Goal: Task Accomplishment & Management: Use online tool/utility

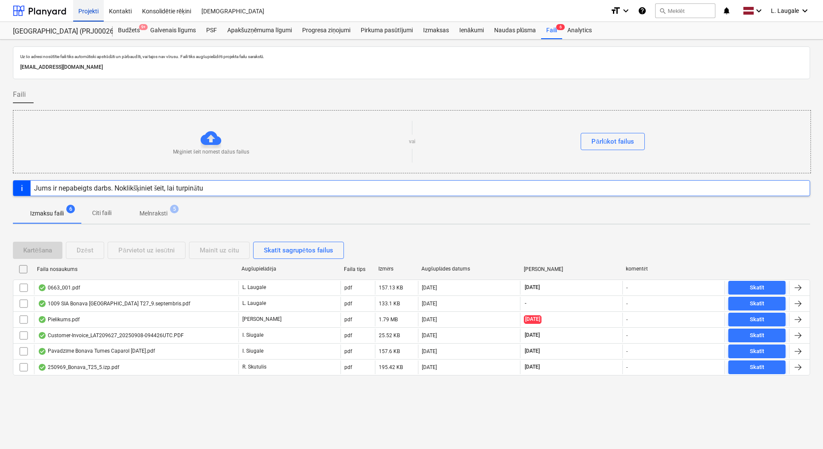
click at [93, 13] on div "Projekti" at bounding box center [88, 11] width 31 height 22
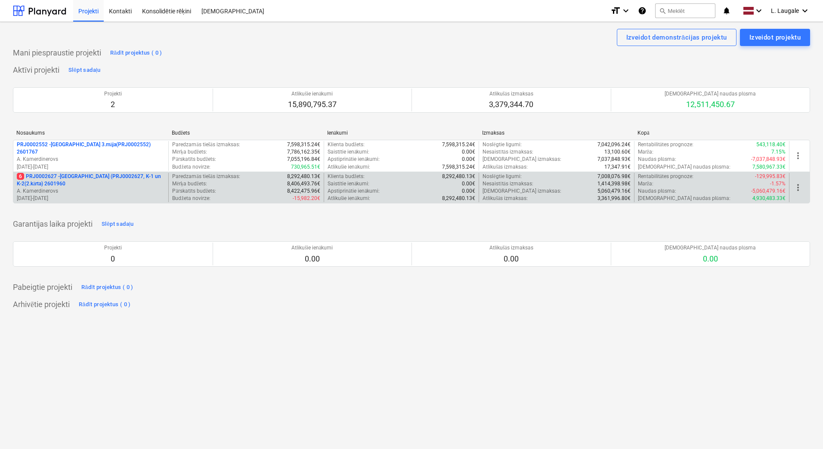
click at [126, 196] on p "[DATE] - [DATE]" at bounding box center [91, 198] width 148 height 7
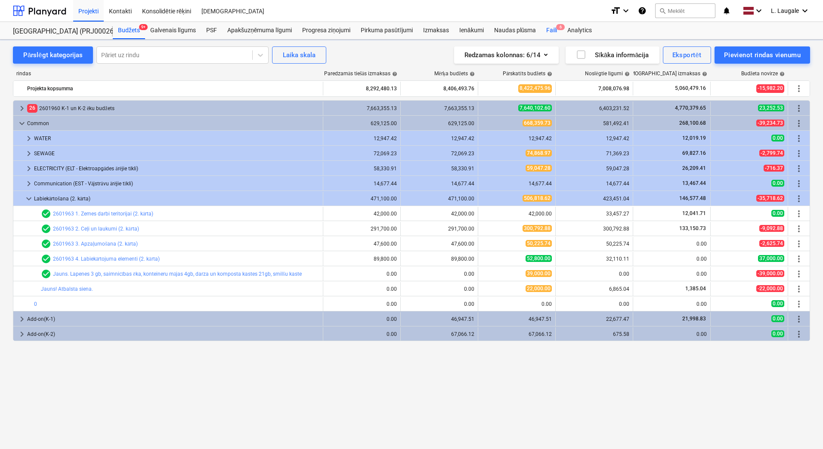
click at [553, 28] on div "Faili 6" at bounding box center [551, 30] width 21 height 17
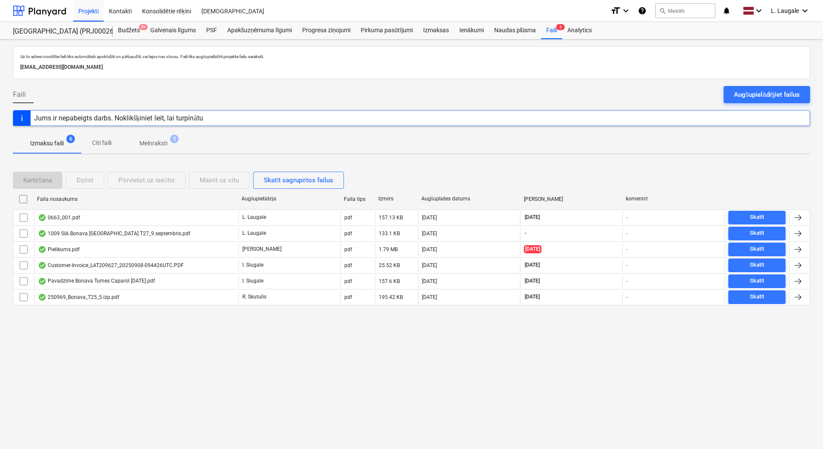
click at [166, 142] on p "Melnraksti" at bounding box center [153, 143] width 28 height 9
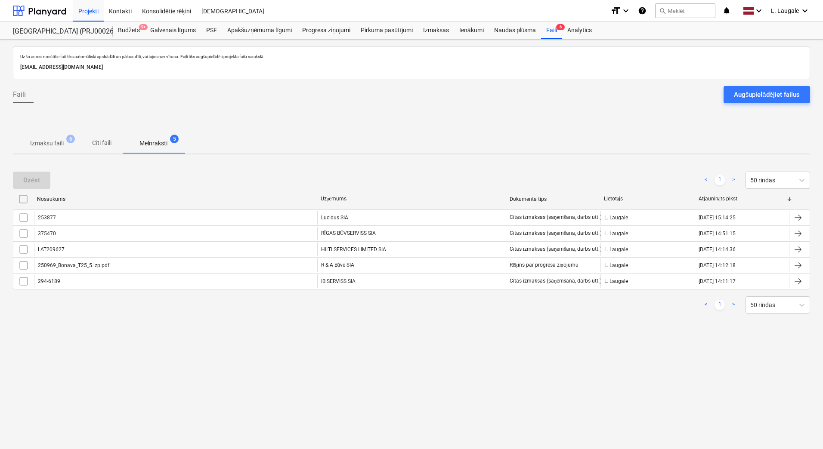
click at [53, 145] on p "Izmaksu faili" at bounding box center [47, 143] width 34 height 9
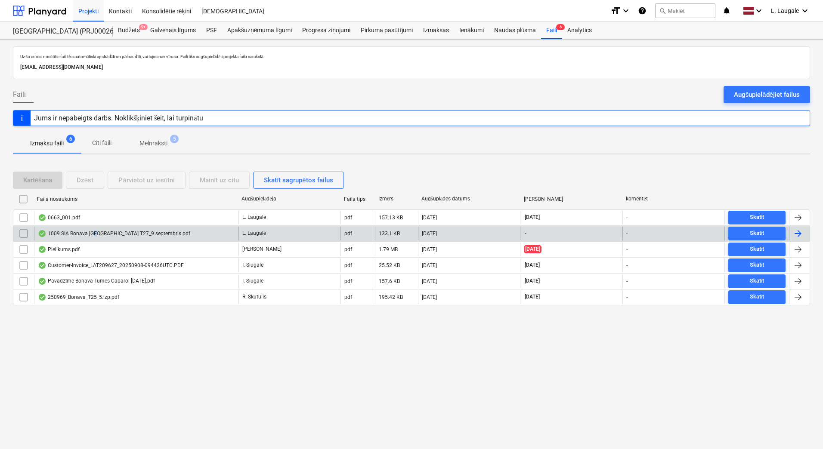
click at [95, 238] on div "1009 SIA Bonava [GEOGRAPHIC_DATA] T27_9.septembris.pdf" at bounding box center [136, 234] width 204 height 14
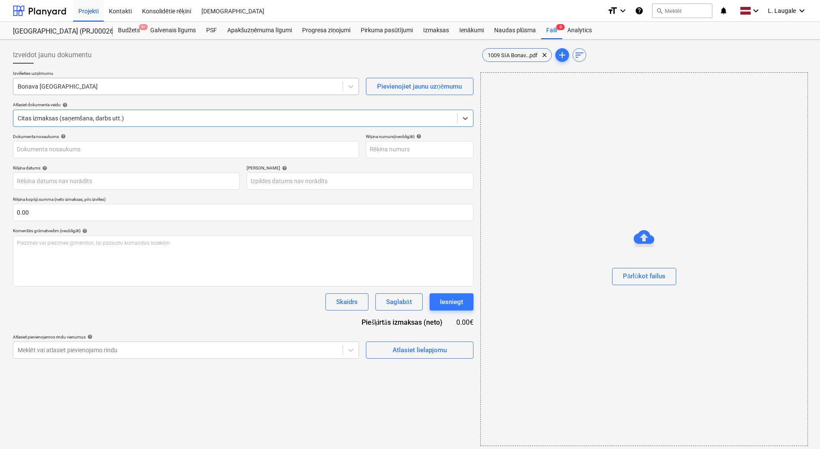
type input "1009 SIA Bonava [GEOGRAPHIC_DATA] T27_9.septembris.pdf"
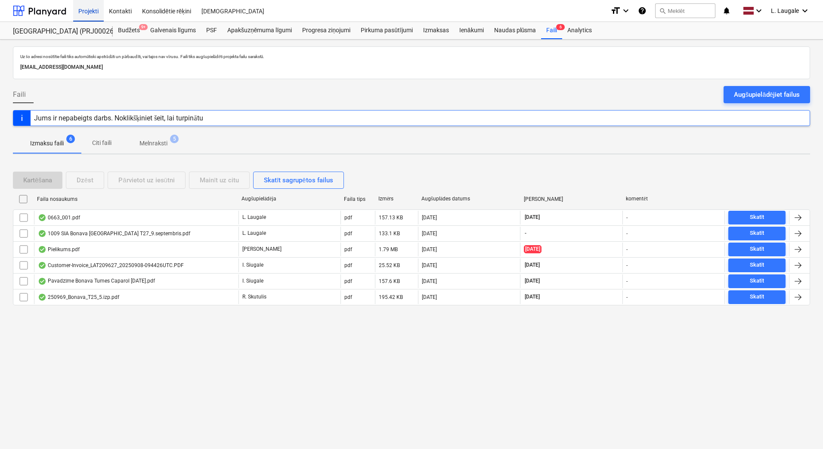
click at [90, 13] on div "Projekti" at bounding box center [88, 11] width 31 height 22
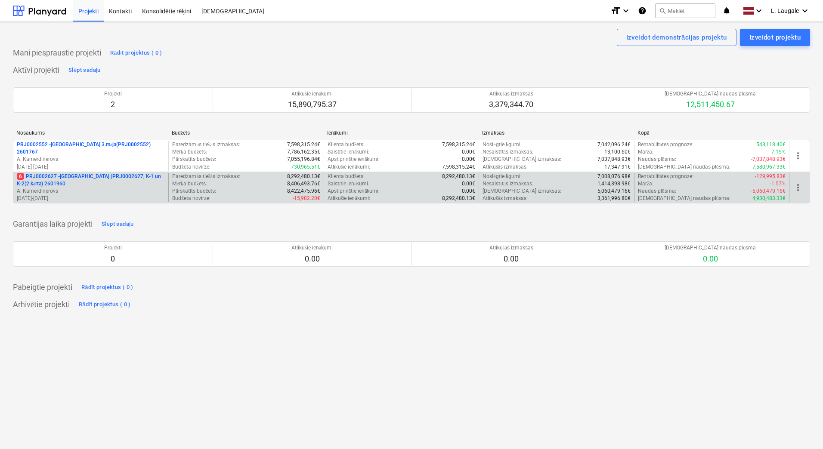
click at [129, 187] on p "6 PRJ0002627 - [GEOGRAPHIC_DATA] (PRJ0002627, K-1 un K-2(2.kārta) 2601960" at bounding box center [91, 180] width 148 height 15
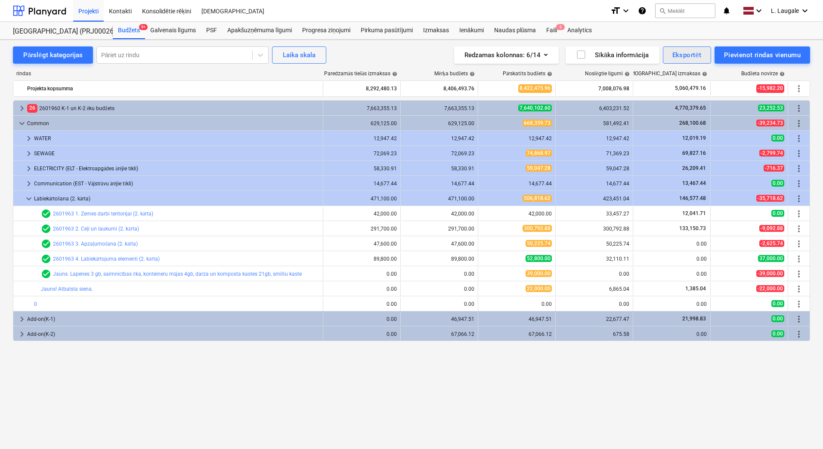
click at [672, 56] on div "Eksportēt" at bounding box center [686, 54] width 29 height 11
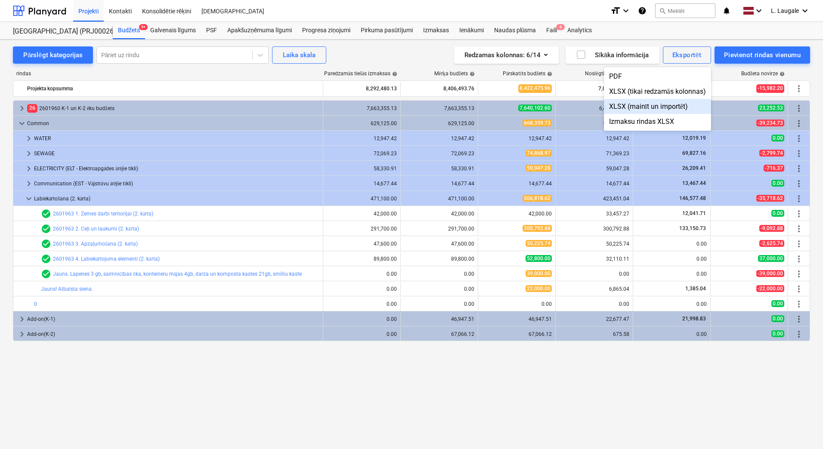
click at [364, 58] on div at bounding box center [411, 224] width 823 height 449
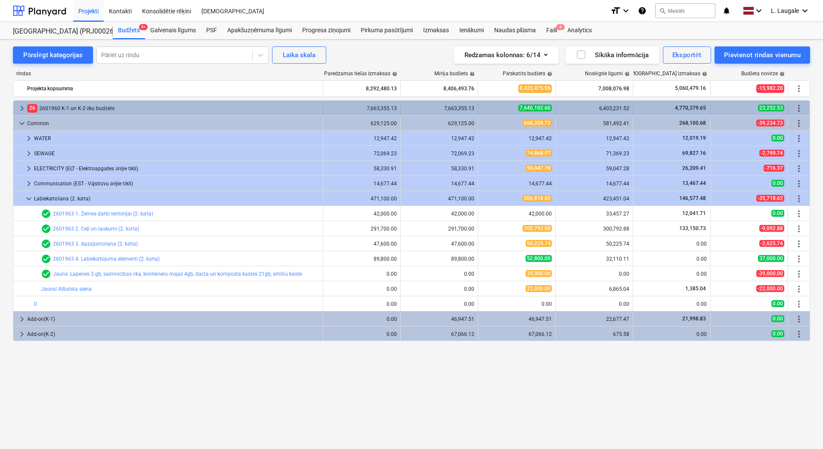
click at [23, 107] on span "keyboard_arrow_right" at bounding box center [22, 108] width 10 height 10
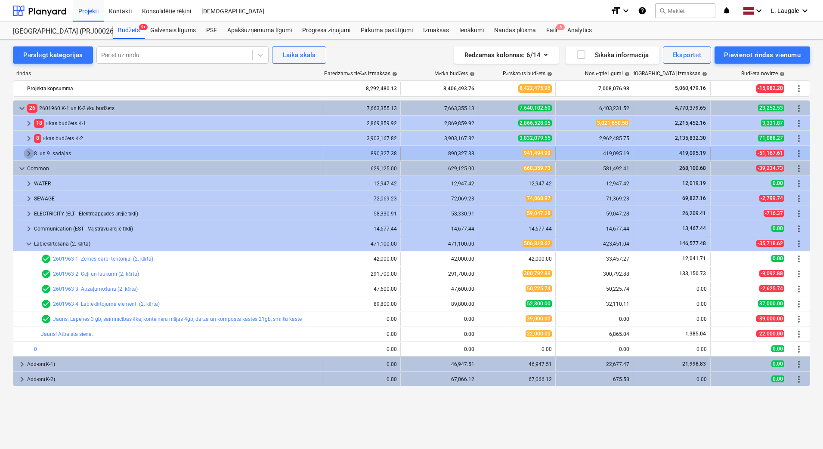
click at [25, 152] on span "keyboard_arrow_right" at bounding box center [29, 153] width 10 height 10
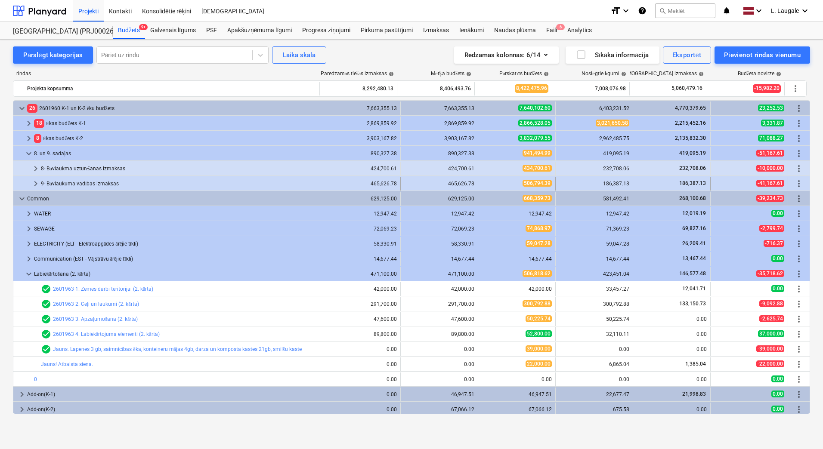
click at [40, 187] on span "keyboard_arrow_right" at bounding box center [36, 184] width 10 height 10
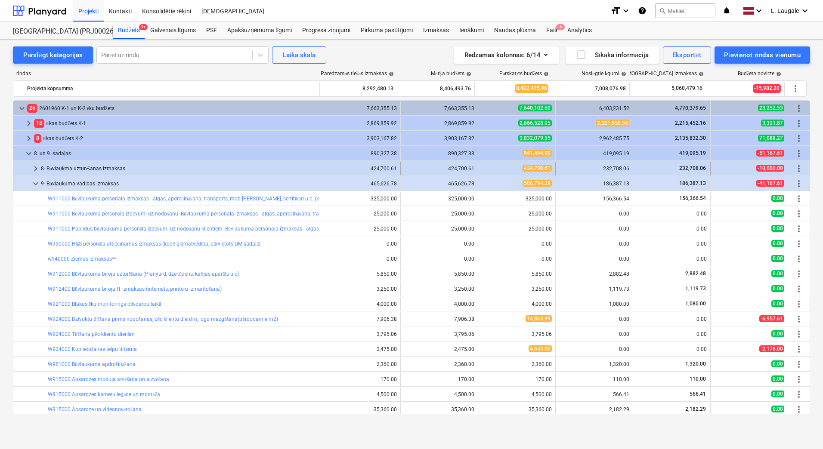
click at [35, 167] on span "keyboard_arrow_right" at bounding box center [36, 169] width 10 height 10
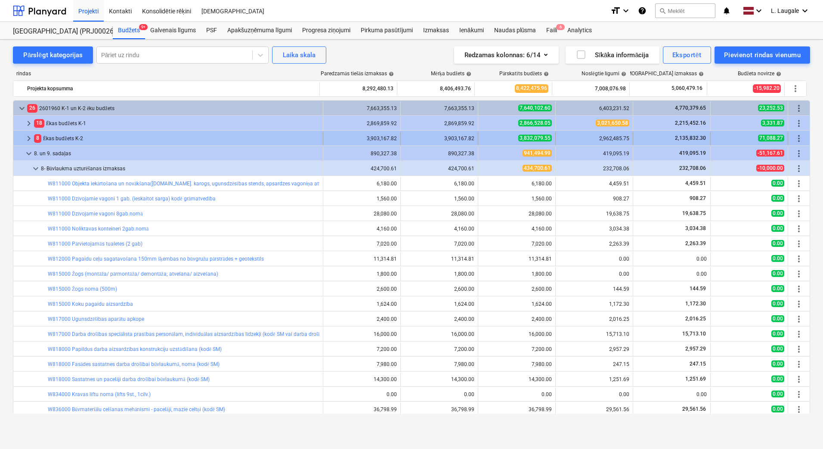
click at [25, 140] on span "keyboard_arrow_right" at bounding box center [29, 138] width 10 height 10
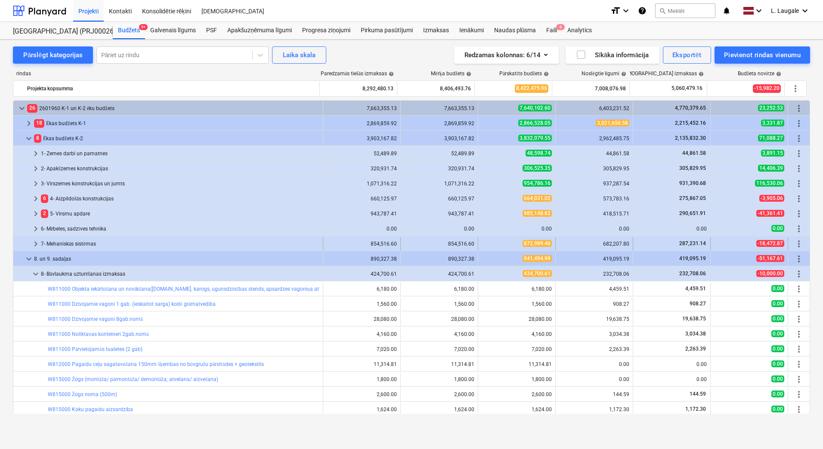
click at [36, 246] on span "keyboard_arrow_right" at bounding box center [36, 244] width 10 height 10
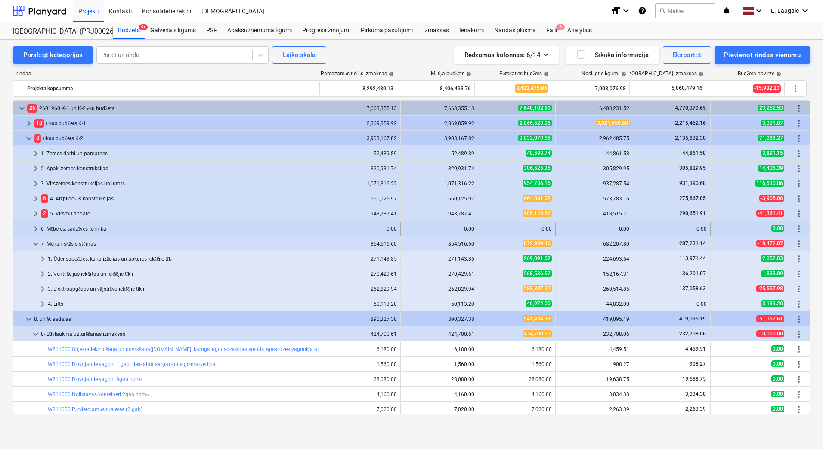
click at [36, 226] on span "keyboard_arrow_right" at bounding box center [36, 229] width 10 height 10
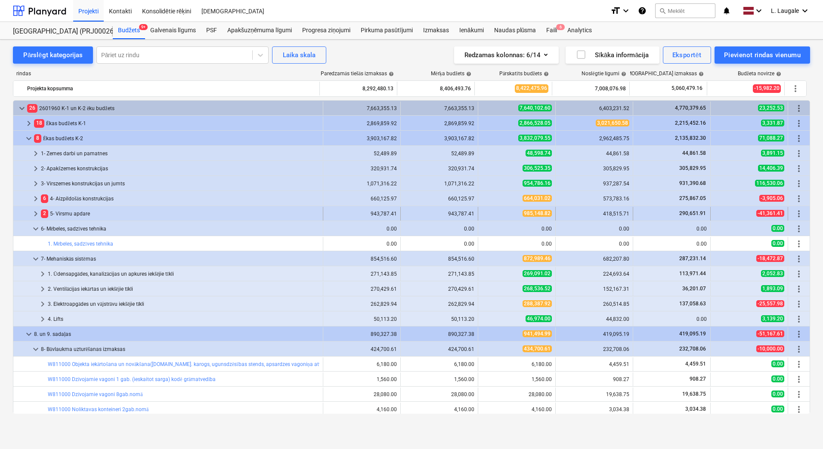
click at [35, 214] on span "keyboard_arrow_right" at bounding box center [36, 214] width 10 height 10
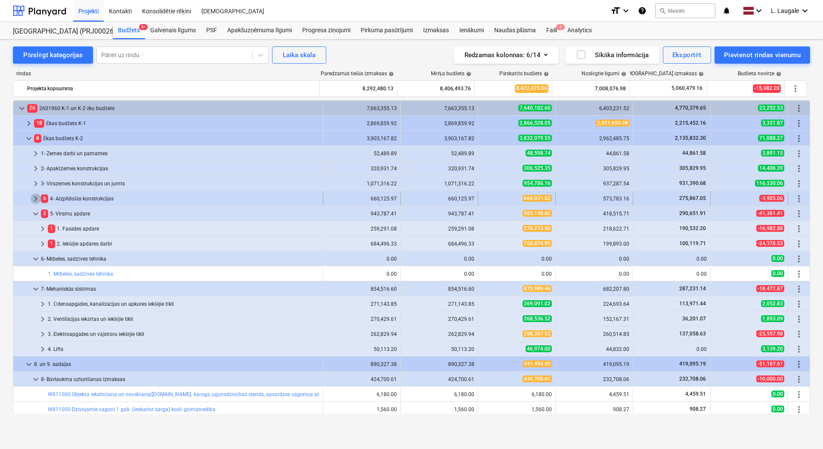
click at [35, 197] on span "keyboard_arrow_right" at bounding box center [36, 199] width 10 height 10
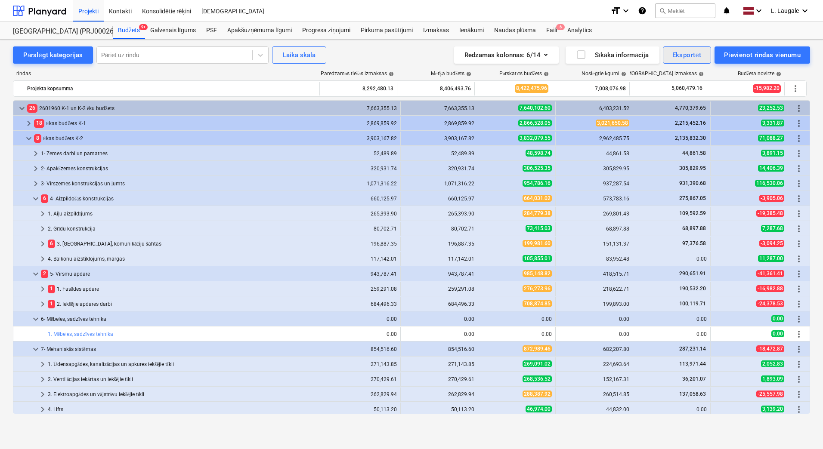
click at [693, 57] on div "Eksportēt" at bounding box center [686, 54] width 29 height 11
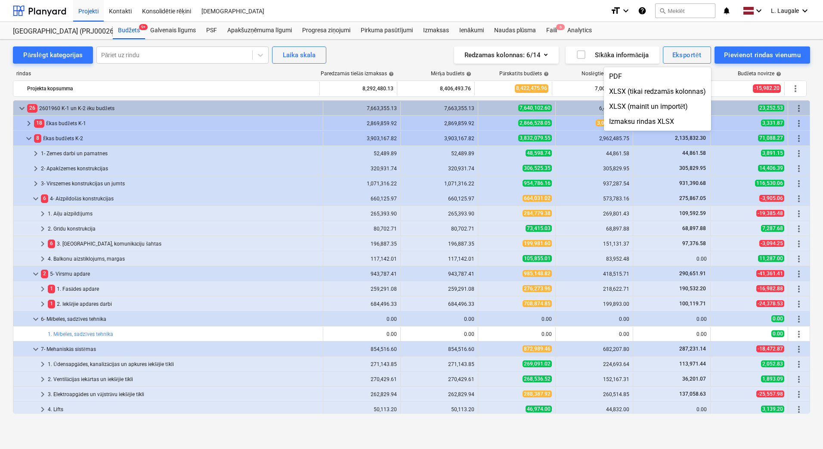
click at [50, 54] on div at bounding box center [411, 224] width 823 height 449
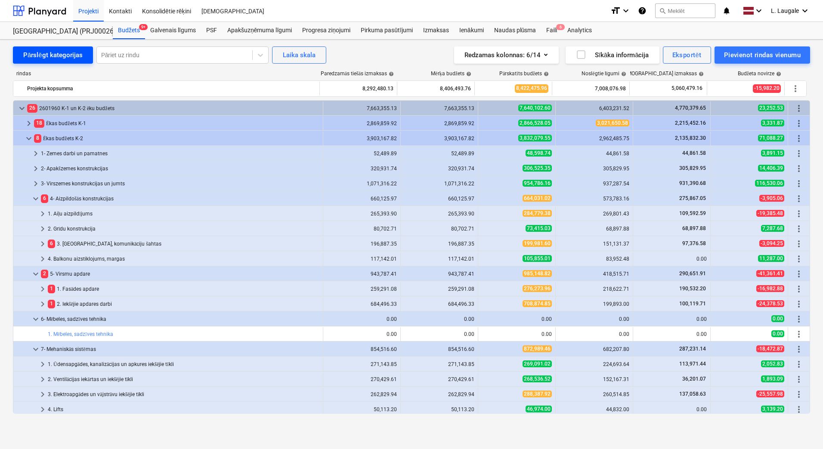
click at [51, 55] on div "Pārslēgt kategorijas" at bounding box center [52, 54] width 59 height 11
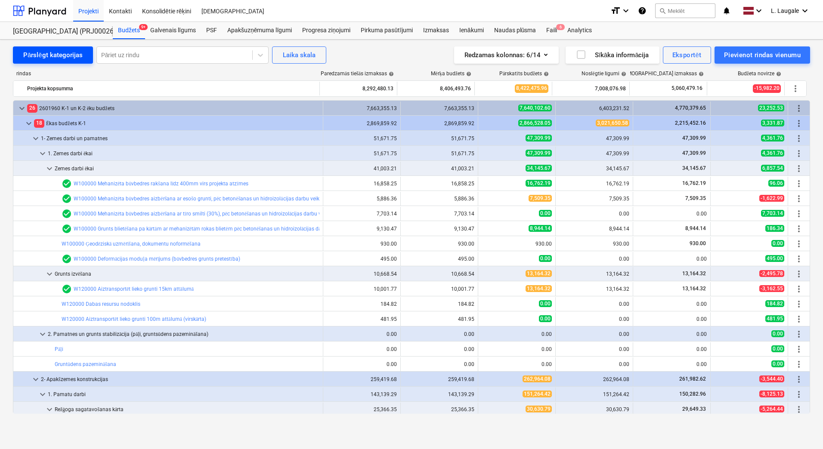
click at [51, 55] on div "Pārslēgt kategorijas" at bounding box center [52, 54] width 59 height 11
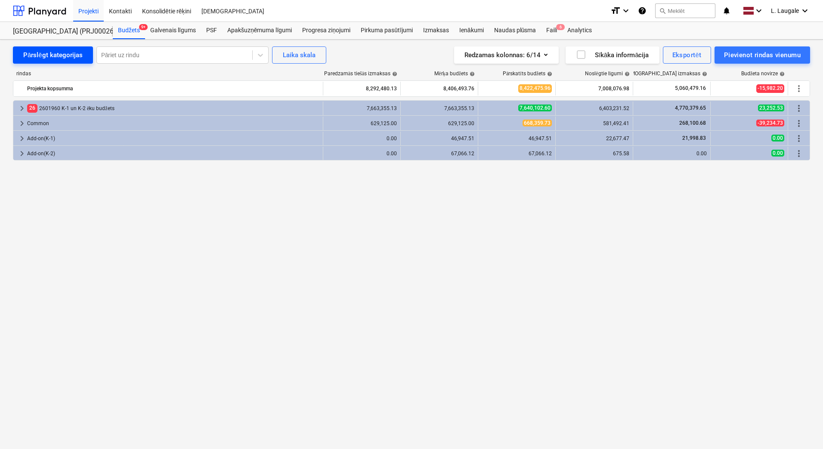
click at [51, 55] on div "Pārslēgt kategorijas" at bounding box center [52, 54] width 59 height 11
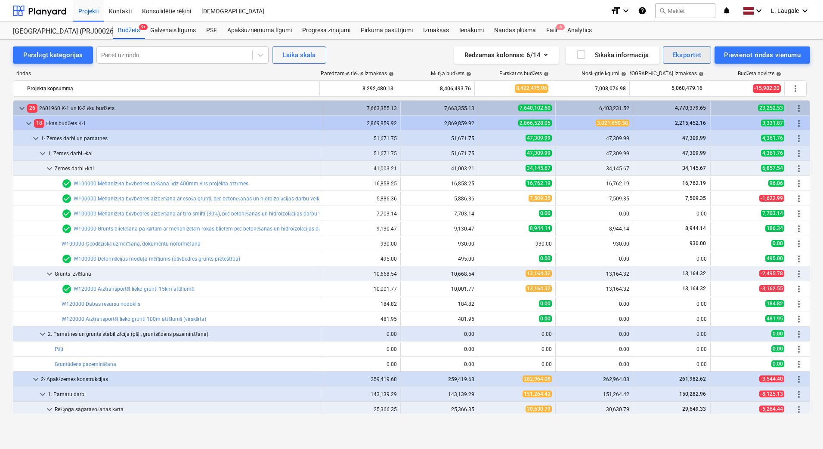
click at [672, 51] on div "Eksportēt" at bounding box center [686, 54] width 29 height 11
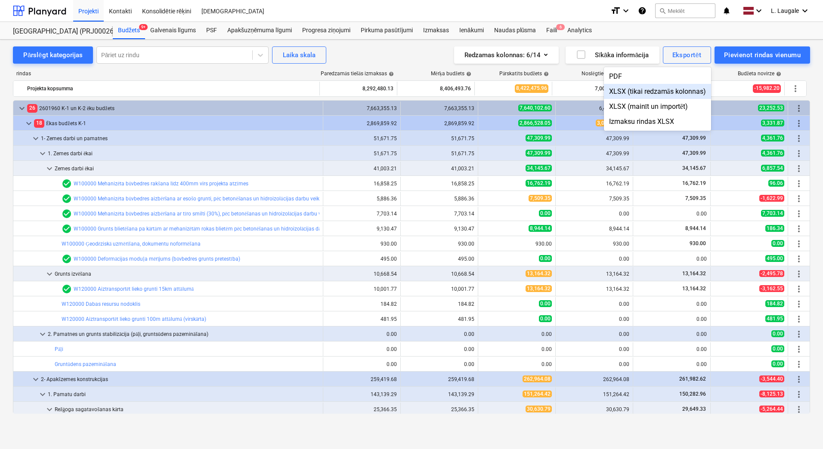
click at [545, 56] on div at bounding box center [411, 224] width 823 height 449
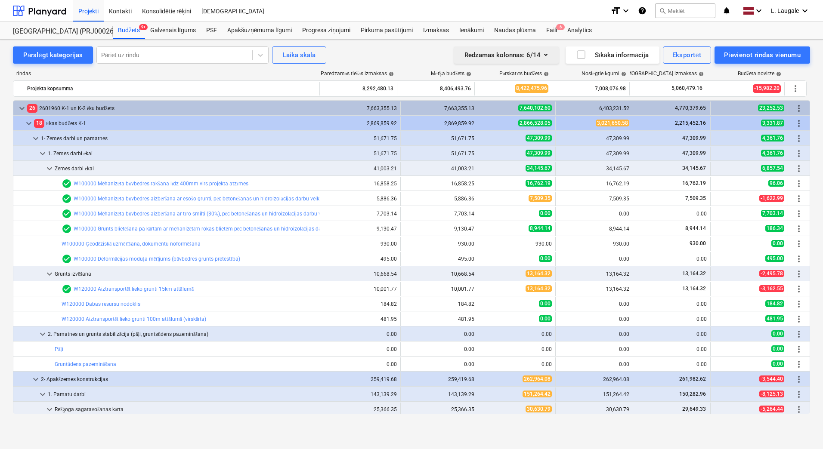
click at [545, 51] on icon "button" at bounding box center [546, 54] width 10 height 10
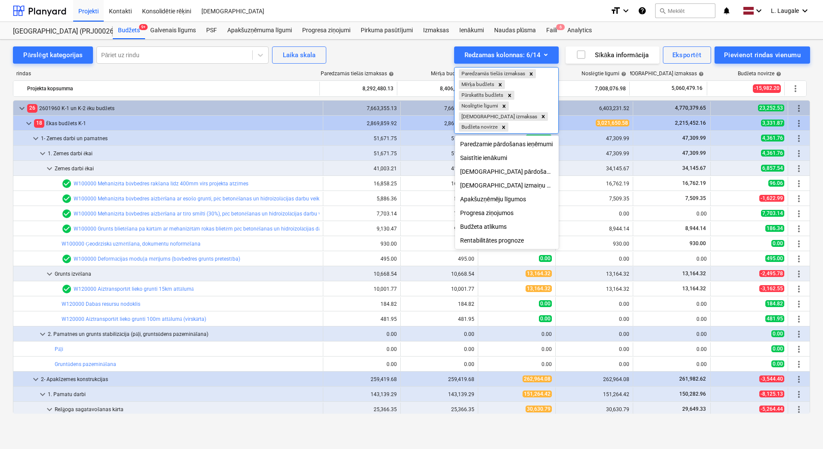
click at [353, 54] on div at bounding box center [411, 224] width 823 height 449
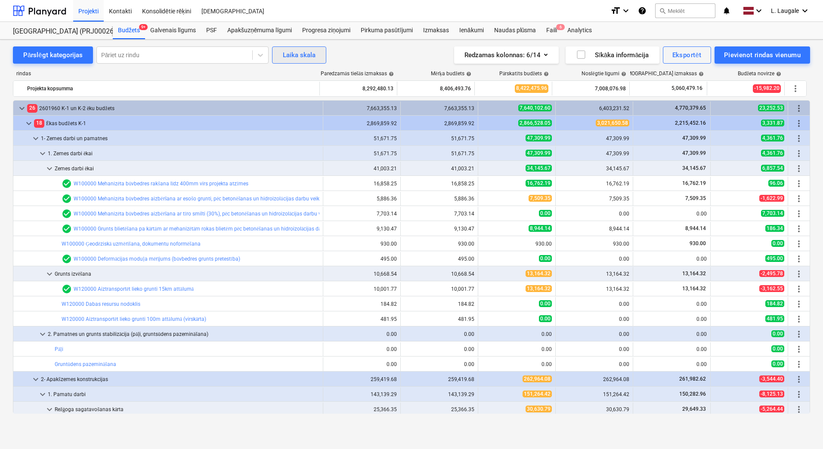
click at [316, 57] on button "Laika skala" at bounding box center [299, 54] width 54 height 17
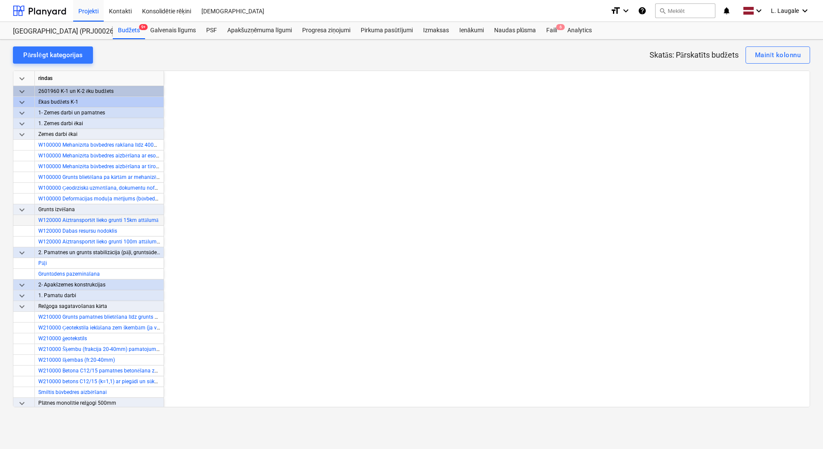
scroll to position [0, 855]
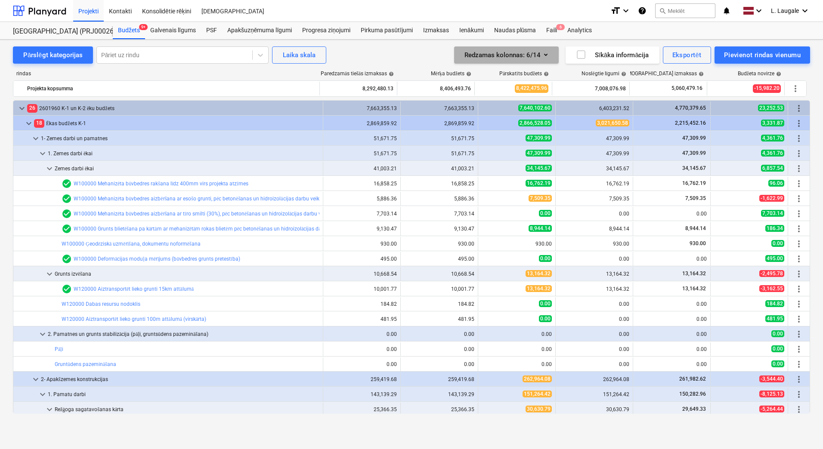
click at [552, 55] on button "Redzamas kolonnas : 6/14" at bounding box center [506, 54] width 105 height 17
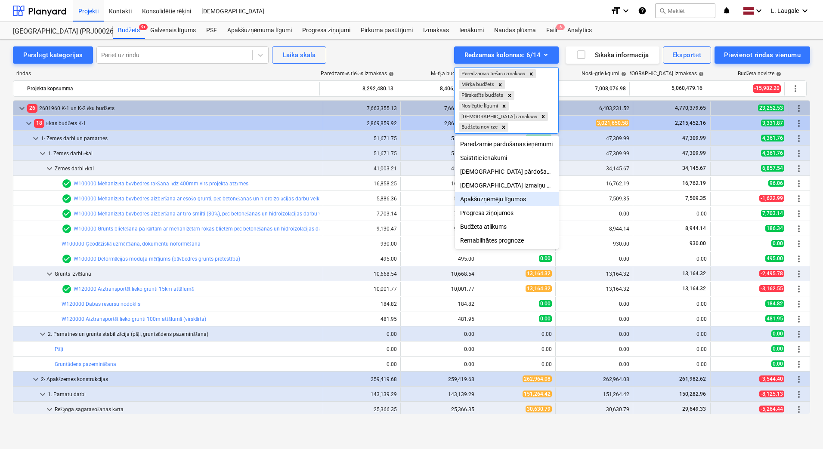
click at [511, 204] on div "Apakšuzņēmēju līgumos" at bounding box center [506, 199] width 103 height 14
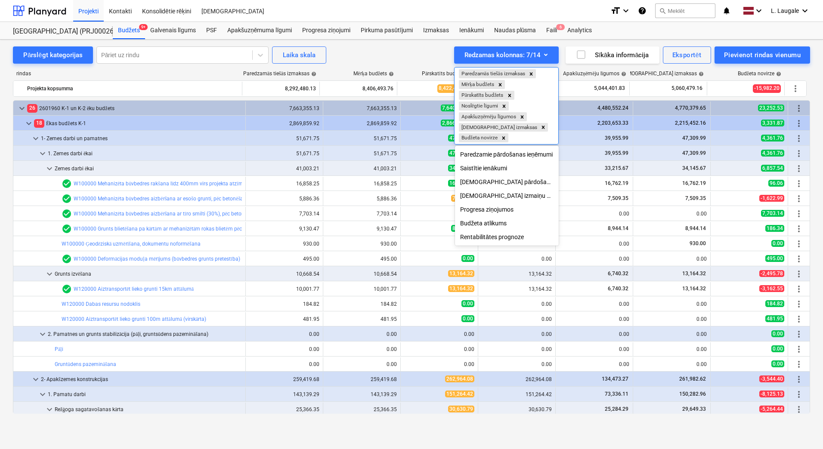
click at [497, 238] on div "Rentabilitātes prognoze" at bounding box center [506, 237] width 103 height 14
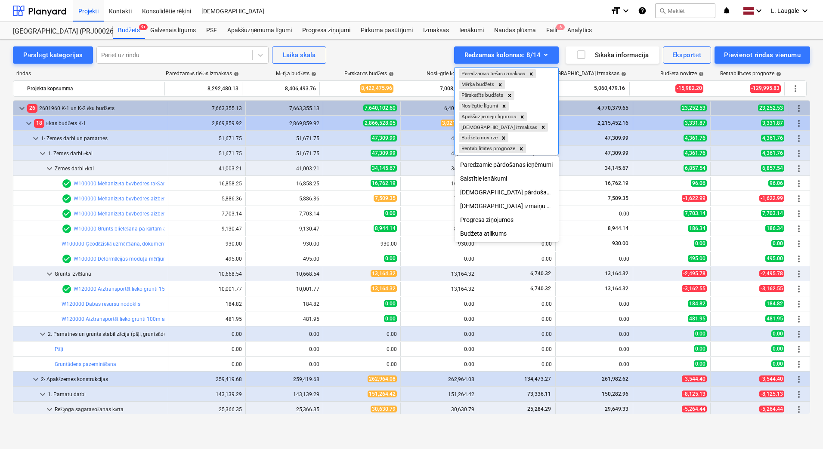
click at [20, 53] on div at bounding box center [411, 224] width 823 height 449
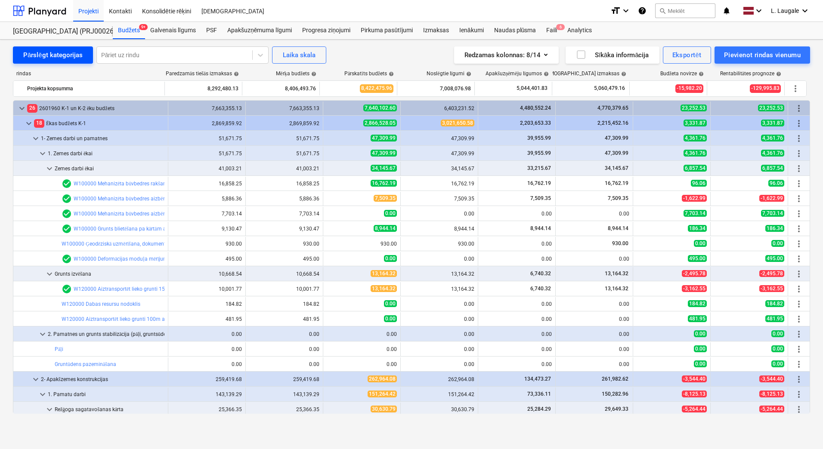
click at [34, 54] on div "Pārslēgt kategorijas" at bounding box center [52, 54] width 59 height 11
click at [38, 56] on div "Pārslēgt kategorijas" at bounding box center [52, 54] width 59 height 11
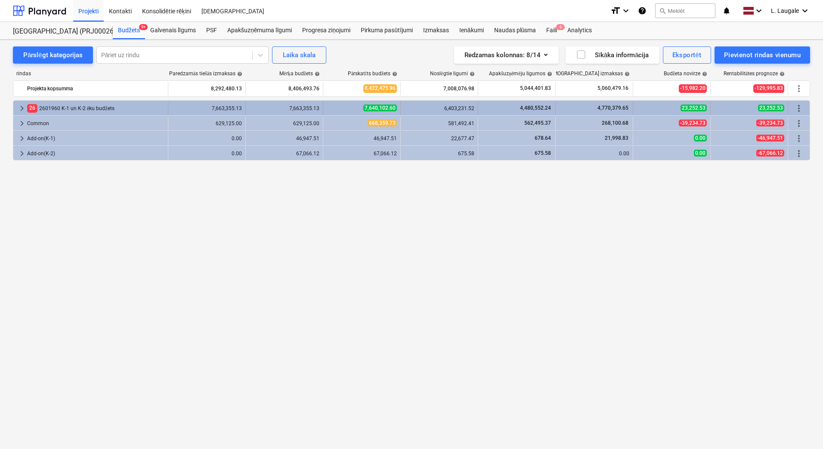
click at [21, 108] on span "keyboard_arrow_right" at bounding box center [22, 108] width 10 height 10
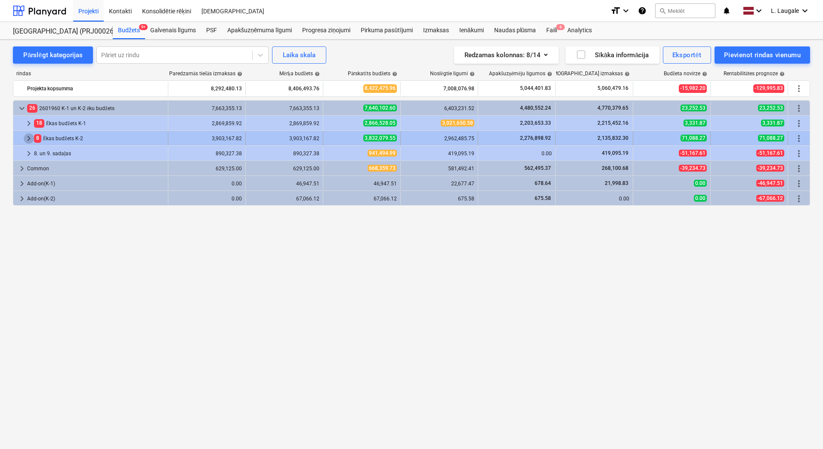
click at [25, 139] on span "keyboard_arrow_right" at bounding box center [29, 138] width 10 height 10
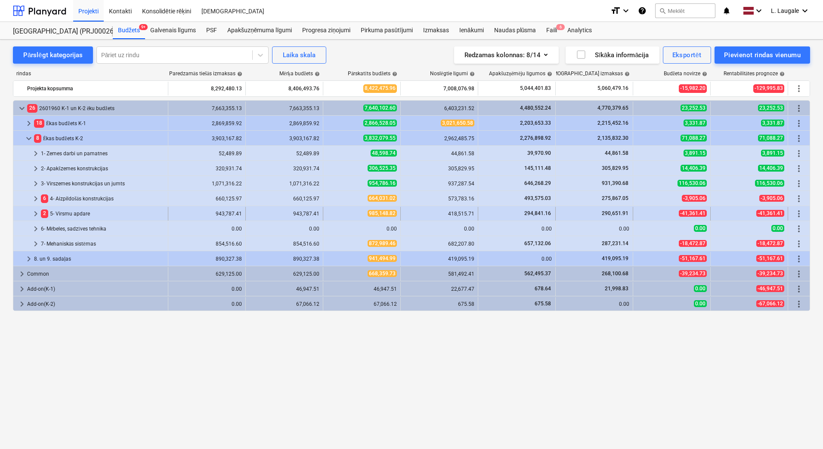
click at [35, 212] on span "keyboard_arrow_right" at bounding box center [36, 214] width 10 height 10
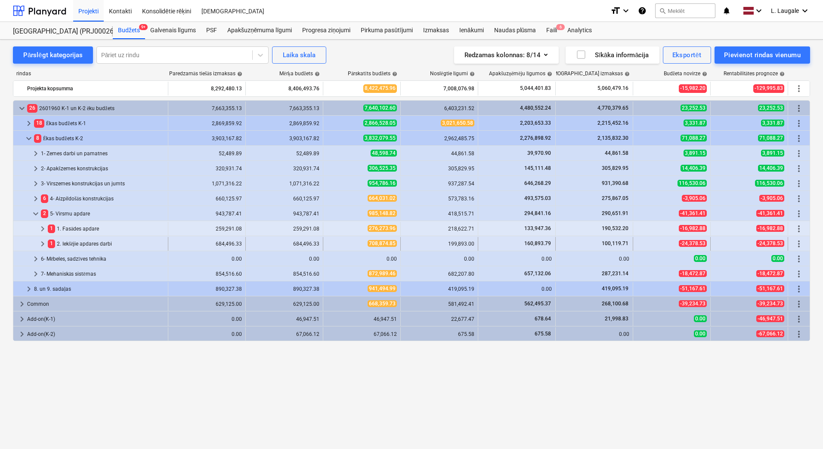
click at [46, 242] on span "keyboard_arrow_right" at bounding box center [42, 244] width 10 height 10
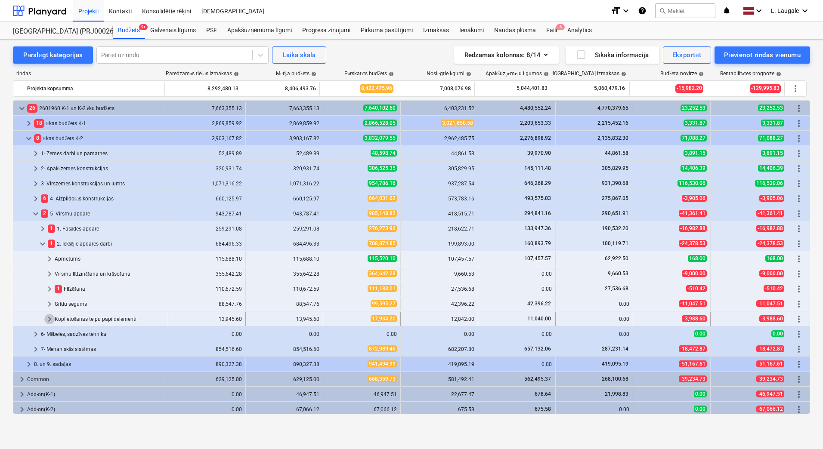
click at [48, 319] on span "keyboard_arrow_right" at bounding box center [49, 319] width 10 height 10
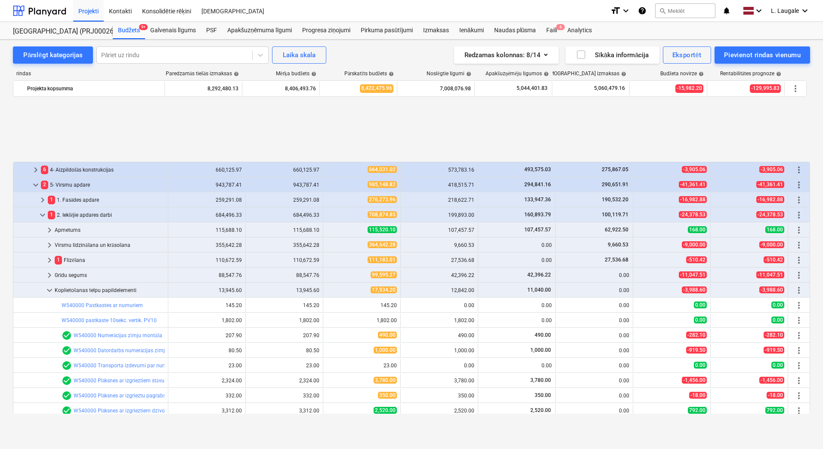
scroll to position [115, 0]
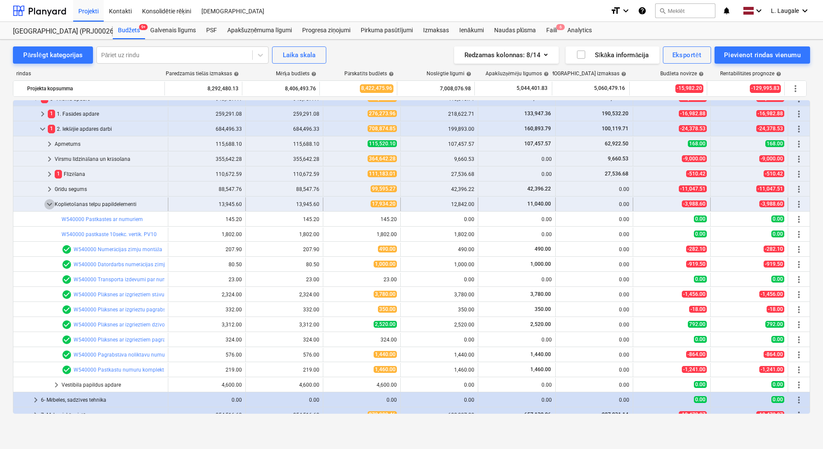
click at [45, 204] on span "keyboard_arrow_down" at bounding box center [49, 204] width 10 height 10
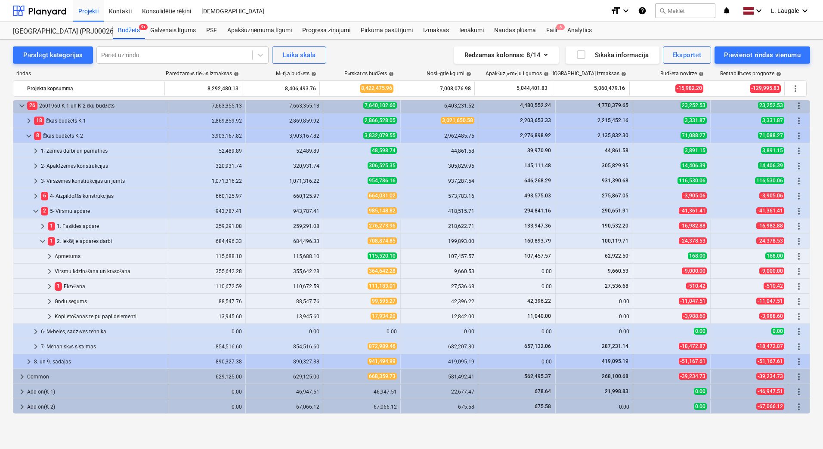
scroll to position [3, 0]
click at [43, 241] on span "keyboard_arrow_down" at bounding box center [42, 241] width 10 height 10
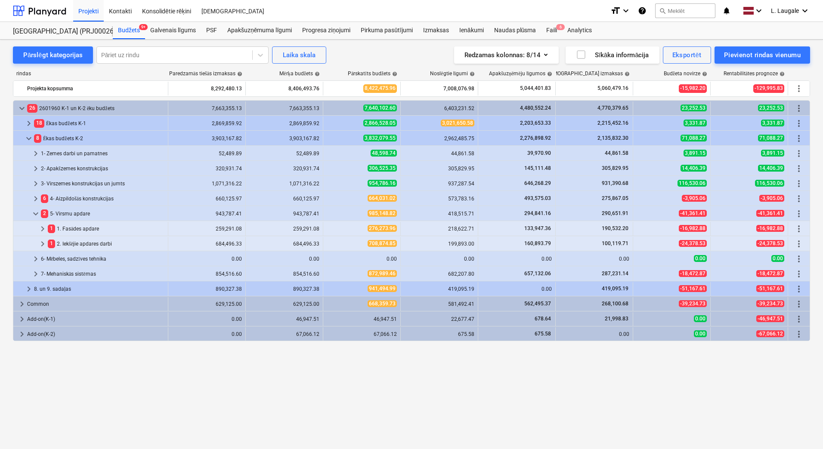
scroll to position [0, 0]
click at [37, 216] on span "keyboard_arrow_down" at bounding box center [36, 214] width 10 height 10
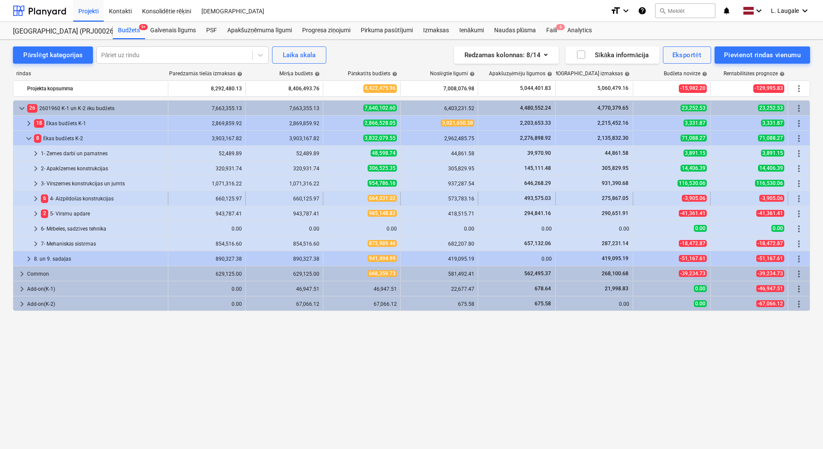
click at [38, 197] on span "keyboard_arrow_right" at bounding box center [36, 199] width 10 height 10
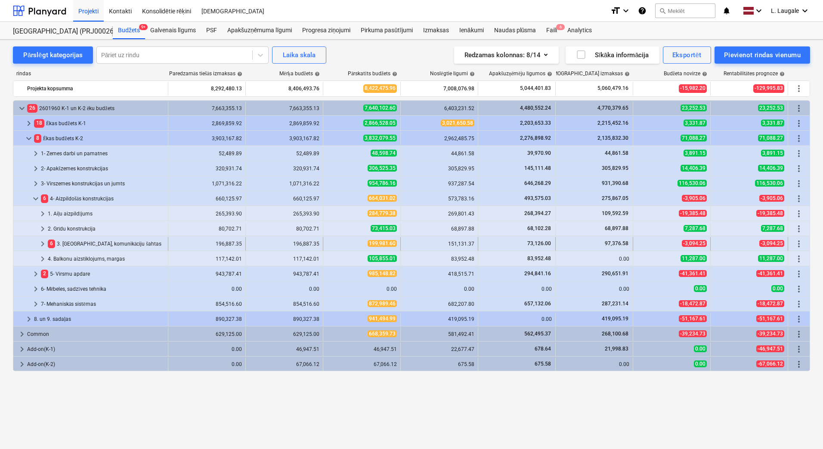
click at [40, 242] on span "keyboard_arrow_right" at bounding box center [42, 244] width 10 height 10
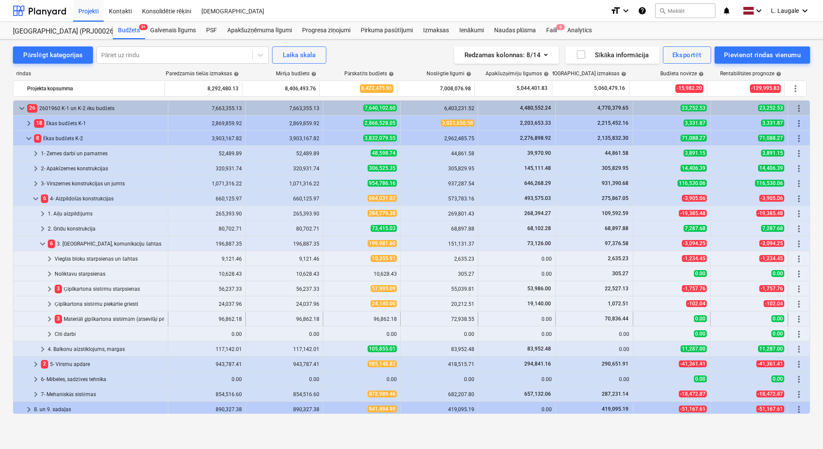
click at [51, 316] on span "keyboard_arrow_right" at bounding box center [49, 319] width 10 height 10
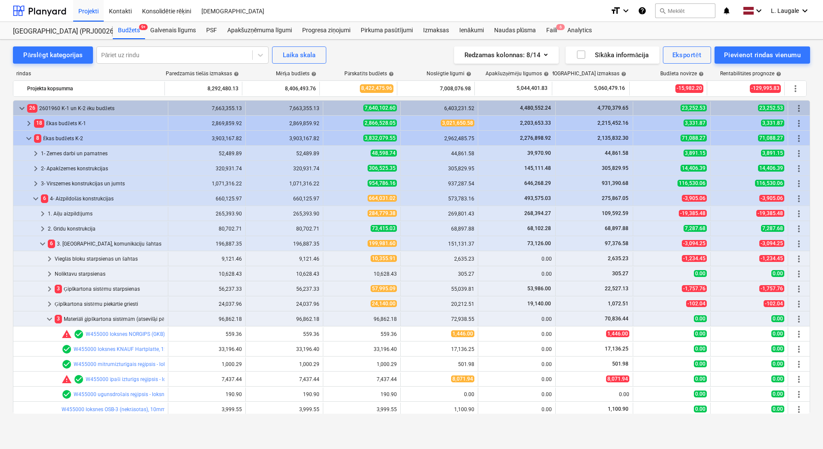
scroll to position [86, 0]
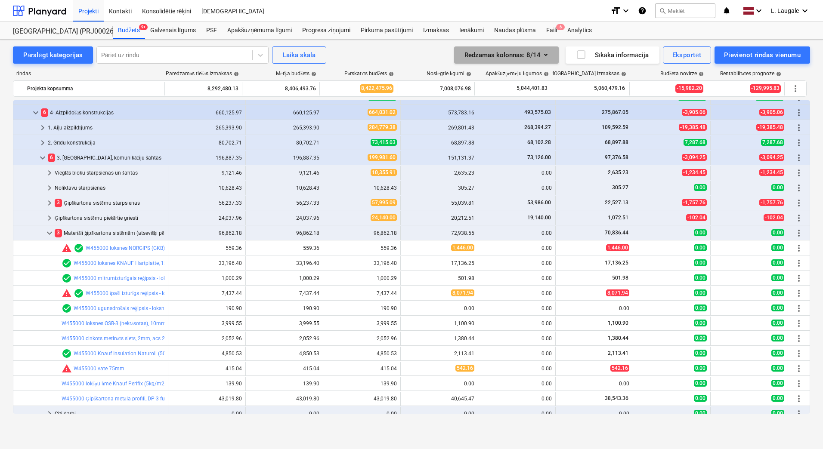
click at [535, 56] on div "Redzamas kolonnas : 8/14" at bounding box center [506, 54] width 84 height 11
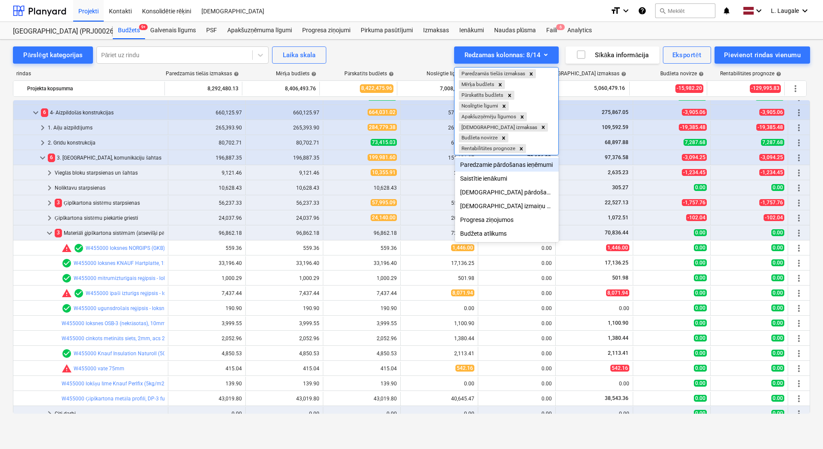
click at [444, 56] on div at bounding box center [411, 224] width 823 height 449
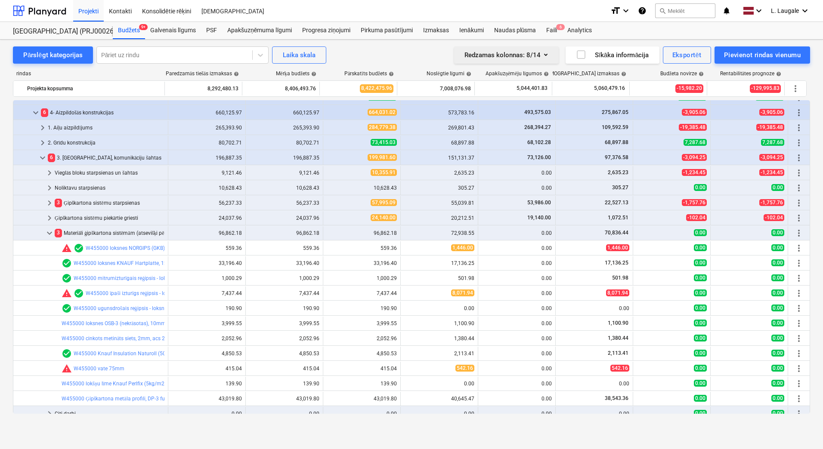
click at [507, 56] on div "Redzamas kolonnas : 8/14" at bounding box center [506, 54] width 84 height 11
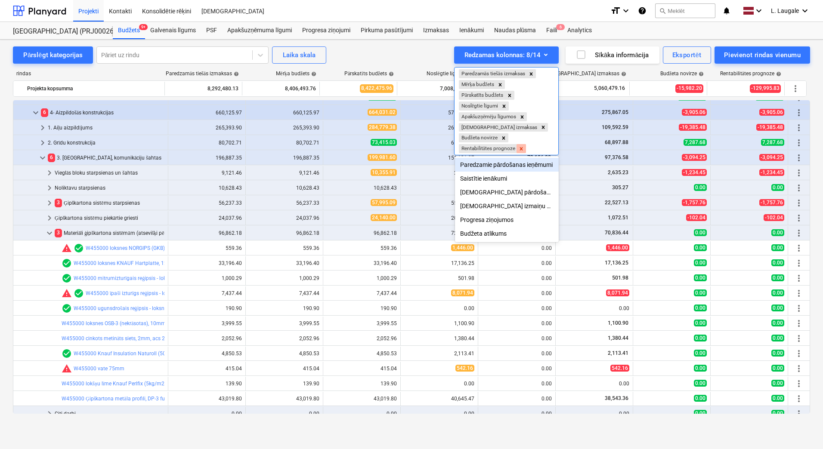
click at [524, 146] on icon "Remove Rentabilitātes prognoze" at bounding box center [521, 149] width 6 height 6
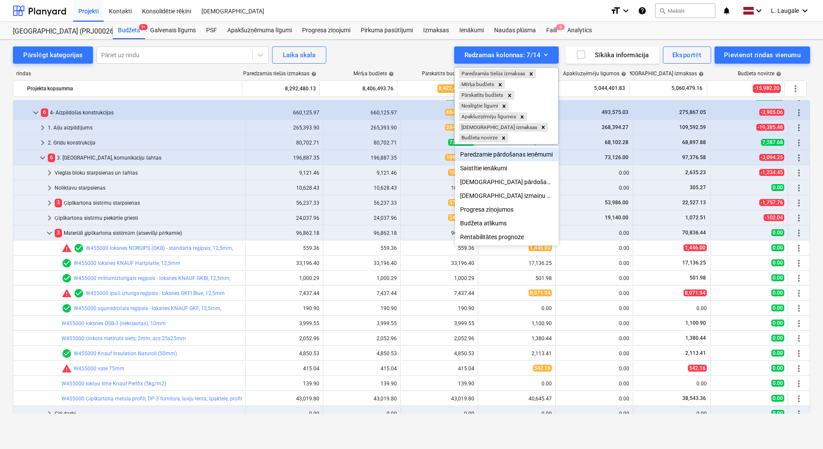
click at [427, 59] on div at bounding box center [411, 224] width 823 height 449
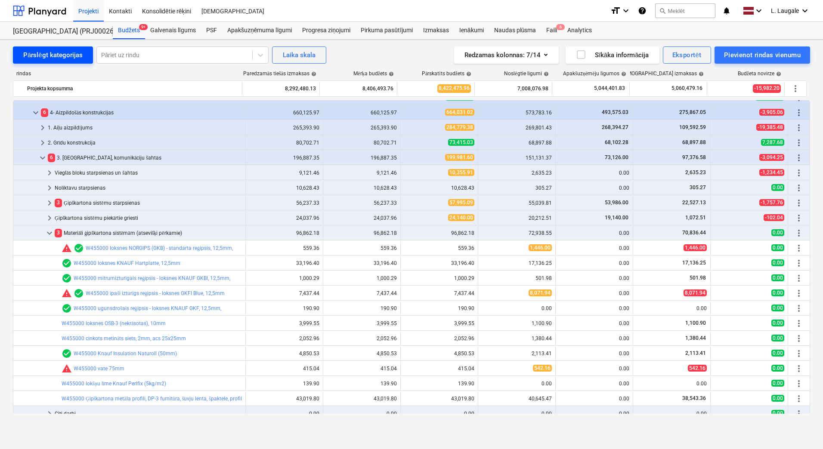
click at [61, 50] on div "Pārslēgt kategorijas" at bounding box center [52, 54] width 59 height 11
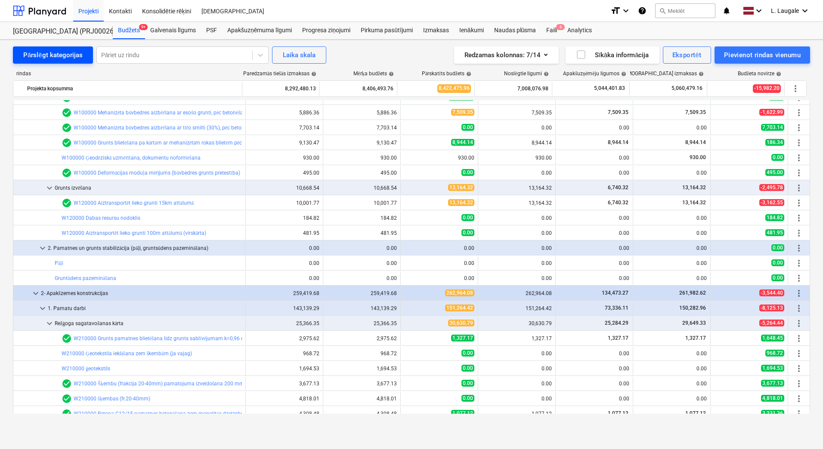
click at [61, 57] on div "Pārslēgt kategorijas" at bounding box center [52, 54] width 59 height 11
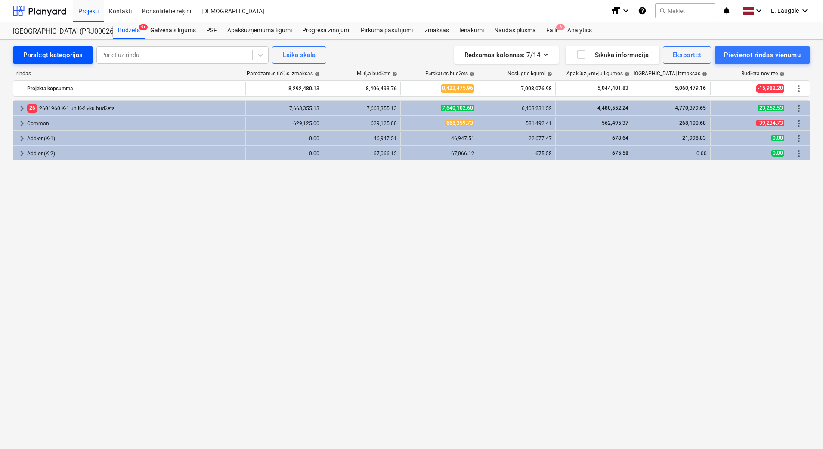
click at [61, 57] on div "Pārslēgt kategorijas" at bounding box center [52, 54] width 59 height 11
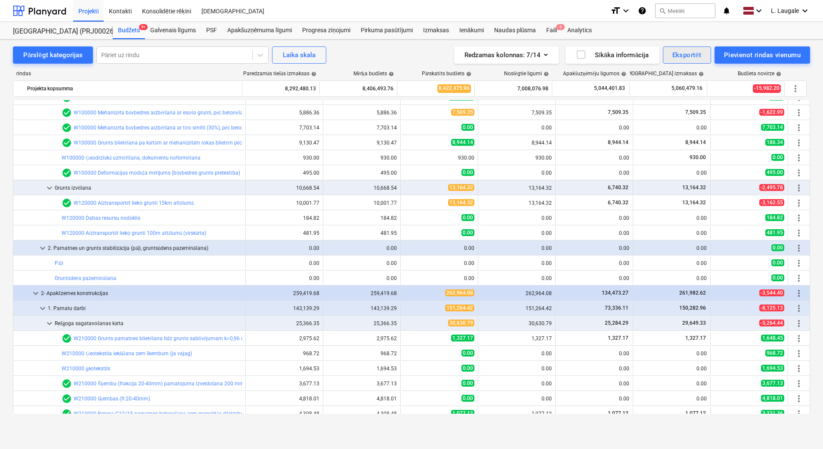
click at [690, 60] on div "Eksportēt" at bounding box center [686, 54] width 29 height 11
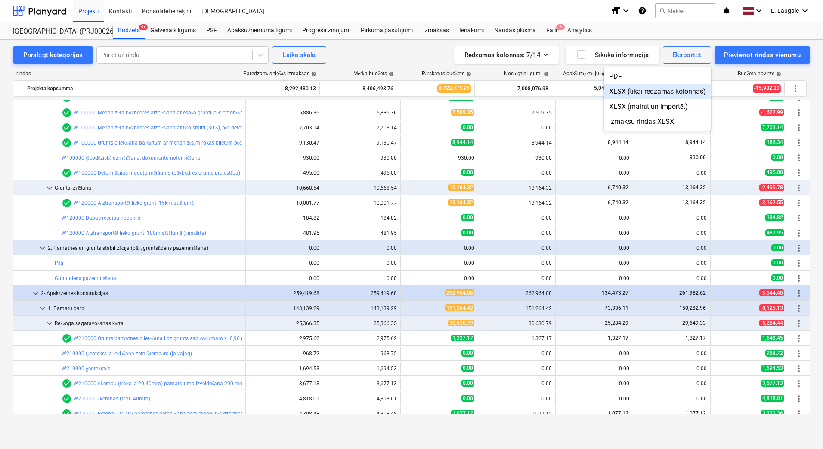
click at [664, 92] on div "XLSX (tikai redzamās kolonnas)" at bounding box center [657, 91] width 107 height 15
